Goal: Task Accomplishment & Management: Complete application form

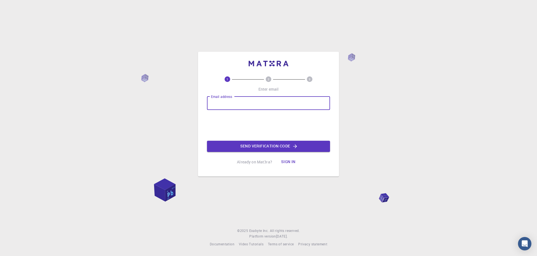
click at [247, 100] on input "Email address" at bounding box center [268, 103] width 123 height 13
type input "[EMAIL_ADDRESS][DOMAIN_NAME]"
click at [291, 161] on button "Sign in" at bounding box center [289, 161] width 24 height 11
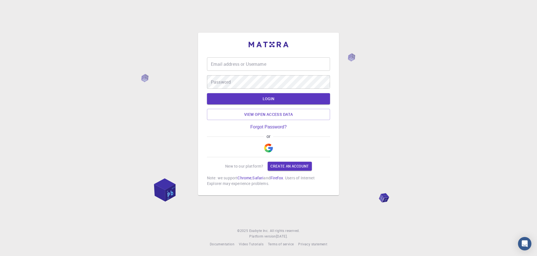
click at [269, 146] on img "button" at bounding box center [268, 148] width 9 height 9
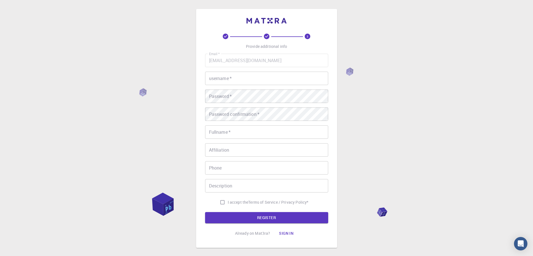
click at [230, 79] on input "username   *" at bounding box center [266, 78] width 123 height 13
type input "[PERSON_NAME]"
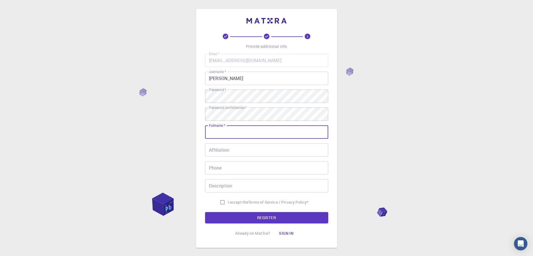
click at [239, 136] on input "Fullname   *" at bounding box center [266, 131] width 123 height 13
click at [224, 133] on input "Fullname   *" at bounding box center [266, 131] width 123 height 13
type input "[PERSON_NAME]"
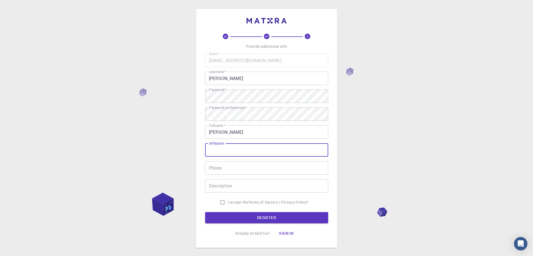
click at [227, 150] on input "Affiliation" at bounding box center [266, 149] width 123 height 13
click at [227, 152] on input "Affiliation" at bounding box center [266, 149] width 123 height 13
type input "bits and bytes"
click at [229, 172] on input "Phone" at bounding box center [266, 167] width 123 height 13
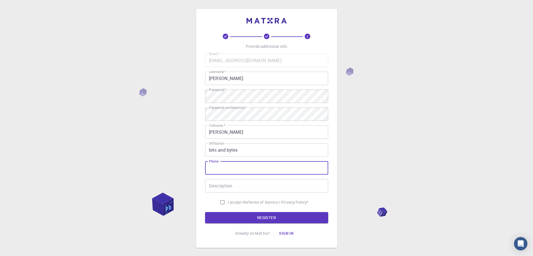
type input "0970120362"
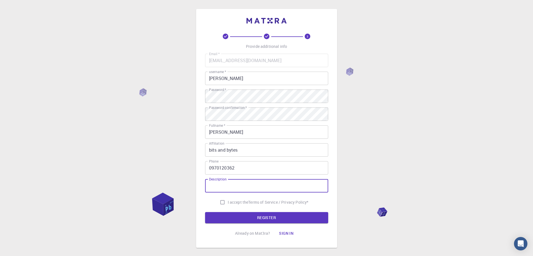
click at [233, 189] on input "Description" at bounding box center [266, 185] width 123 height 13
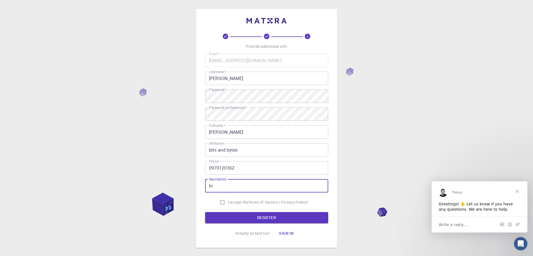
type input "h"
type input "i dont know what to put here"
click at [220, 203] on input "I accept the Terms of Service / Privacy Policy *" at bounding box center [222, 202] width 11 height 11
checkbox input "true"
click at [233, 222] on button "REGISTER" at bounding box center [266, 217] width 123 height 11
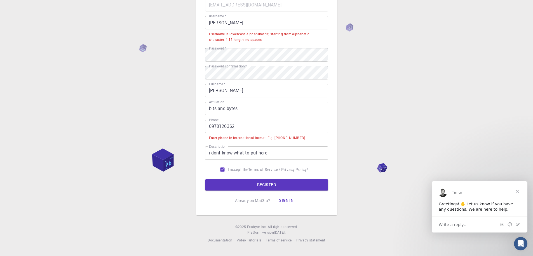
scroll to position [55, 0]
click at [241, 126] on input "0970120362" at bounding box center [266, 127] width 123 height 13
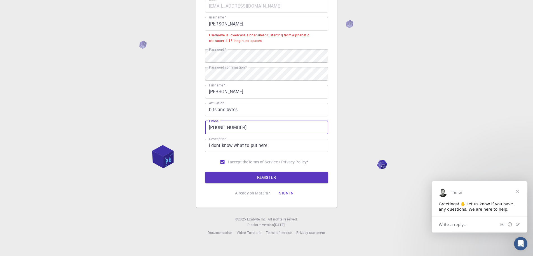
scroll to position [47, 0]
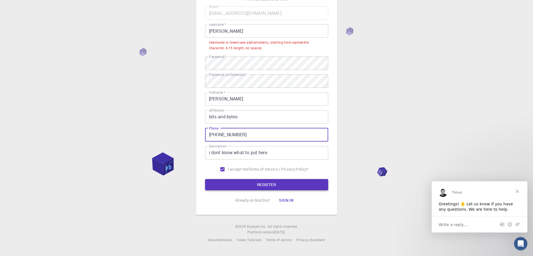
type input "[PHONE_NUMBER]"
click at [284, 183] on button "REGISTER" at bounding box center [266, 184] width 123 height 11
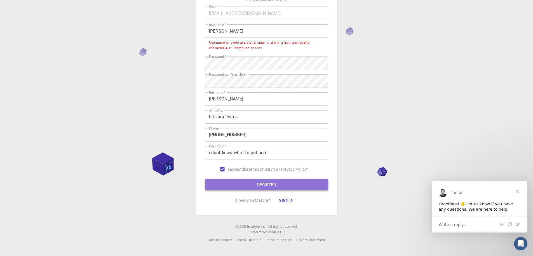
click at [284, 183] on button "REGISTER" at bounding box center [266, 184] width 123 height 11
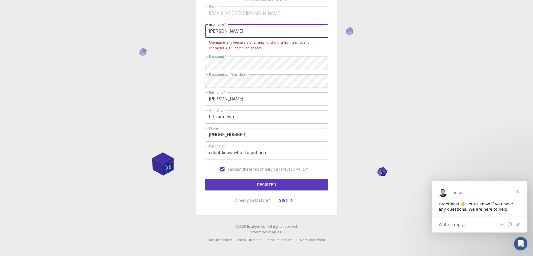
click at [233, 32] on input "[PERSON_NAME]" at bounding box center [266, 30] width 123 height 13
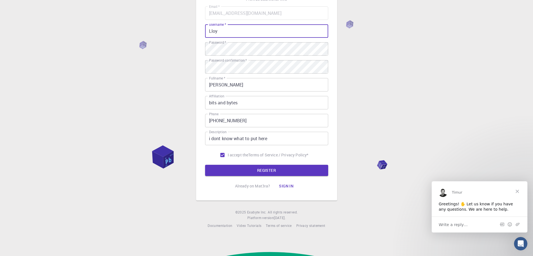
scroll to position [33, 0]
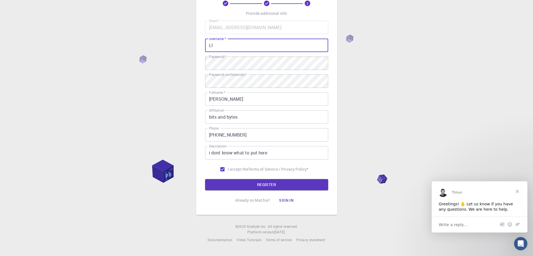
type input "L"
type input "hangoma30"
click at [282, 187] on button "REGISTER" at bounding box center [266, 184] width 123 height 11
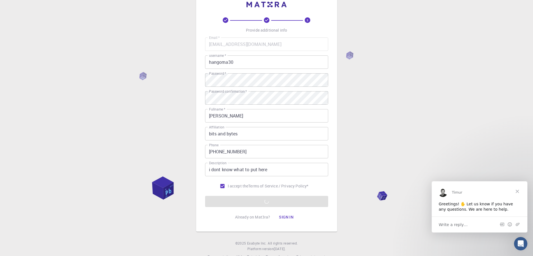
scroll to position [0, 0]
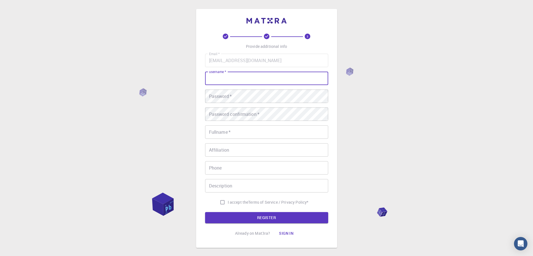
click at [257, 79] on input "username   *" at bounding box center [266, 78] width 123 height 13
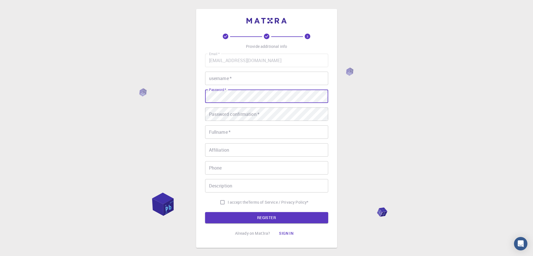
type input "hangoma30"
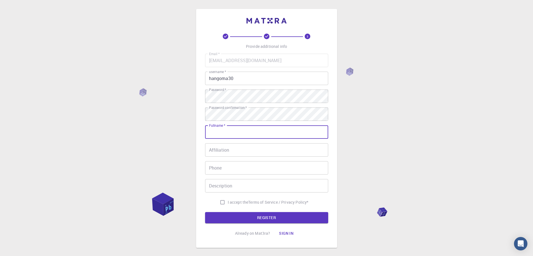
click at [243, 130] on input "Fullname   *" at bounding box center [266, 131] width 123 height 13
type input "Hangoma Lovejoy"
type input "0970120362"
click at [254, 127] on input "Hangoma Lovejoy" at bounding box center [266, 131] width 123 height 13
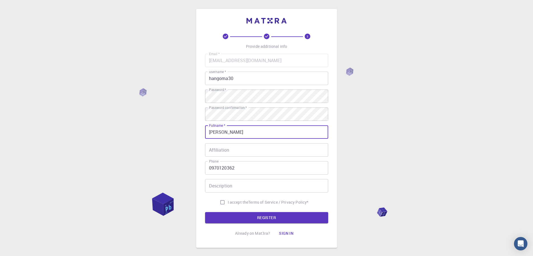
click at [252, 135] on input "Hangoma Lovejoy" at bounding box center [266, 131] width 123 height 13
type input "Hangoma Lloyd"
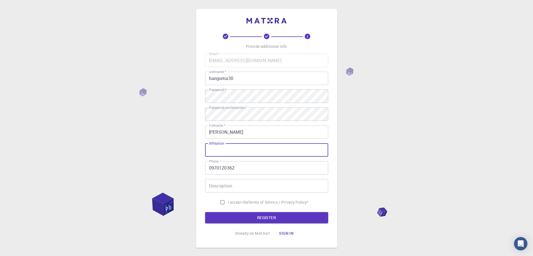
click at [232, 150] on input "Affiliation" at bounding box center [266, 149] width 123 height 13
type input "bits and bytes"
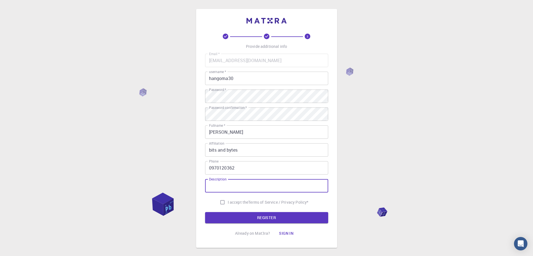
click at [236, 190] on input "Description" at bounding box center [266, 185] width 123 height 13
type input "i dont know what to put here"
click at [221, 203] on input "I accept the Terms of Service / Privacy Policy *" at bounding box center [222, 202] width 11 height 11
checkbox input "true"
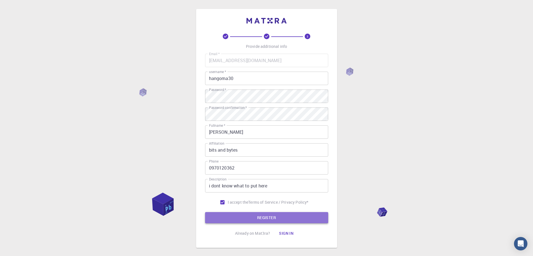
click at [233, 215] on button "REGISTER" at bounding box center [266, 217] width 123 height 11
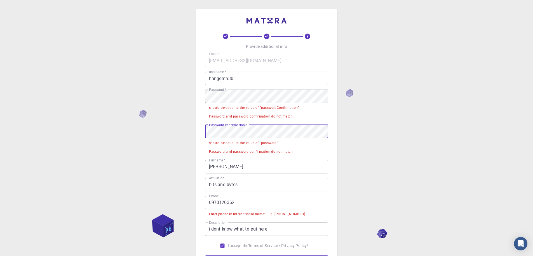
click at [297, 179] on input "bits and bytes" at bounding box center [266, 184] width 123 height 13
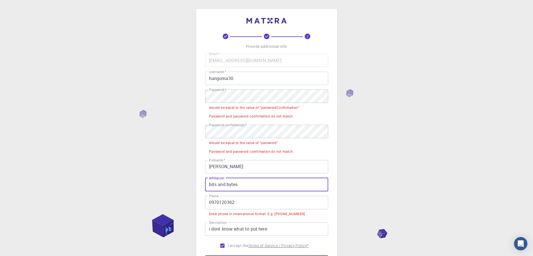
scroll to position [76, 0]
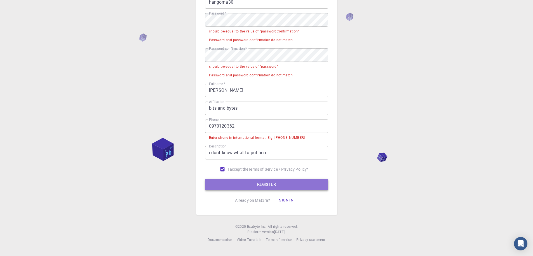
click at [278, 188] on button "REGISTER" at bounding box center [266, 184] width 123 height 11
